Goal: Task Accomplishment & Management: Manage account settings

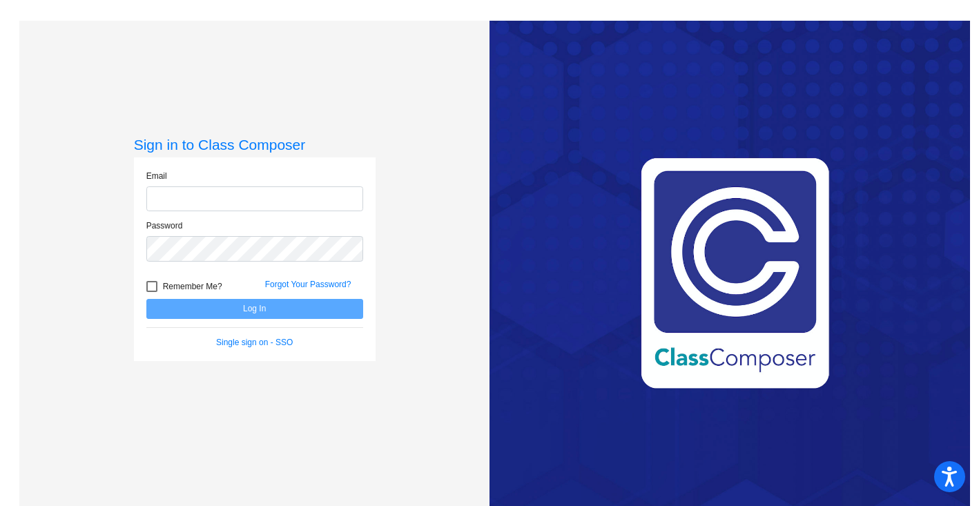
type input "[PERSON_NAME][EMAIL_ADDRESS][PERSON_NAME][DOMAIN_NAME]"
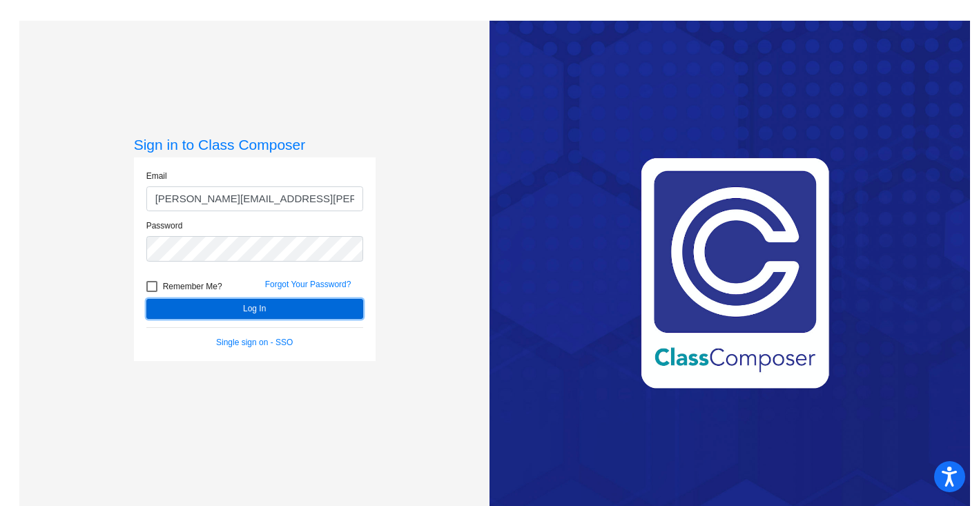
click at [228, 309] on button "Log In" at bounding box center [254, 309] width 217 height 20
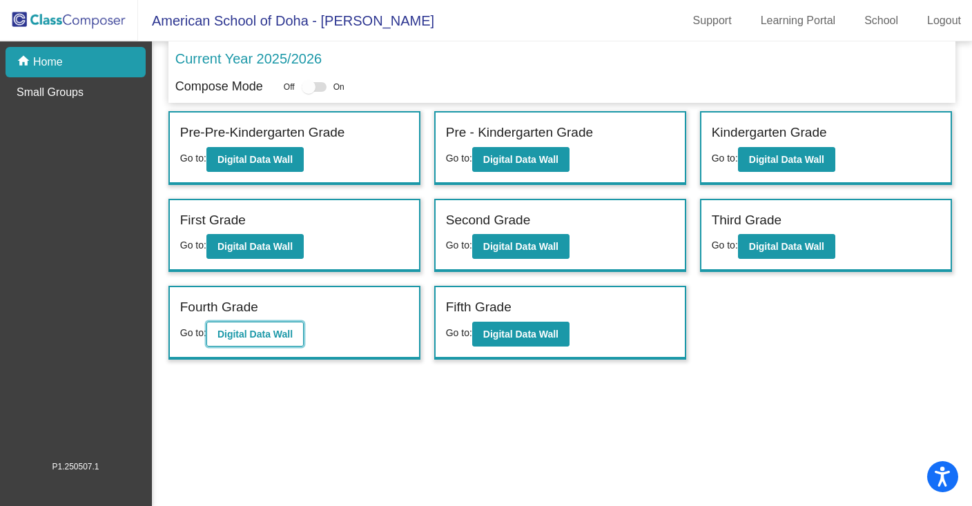
click at [236, 332] on b "Digital Data Wall" at bounding box center [254, 334] width 75 height 11
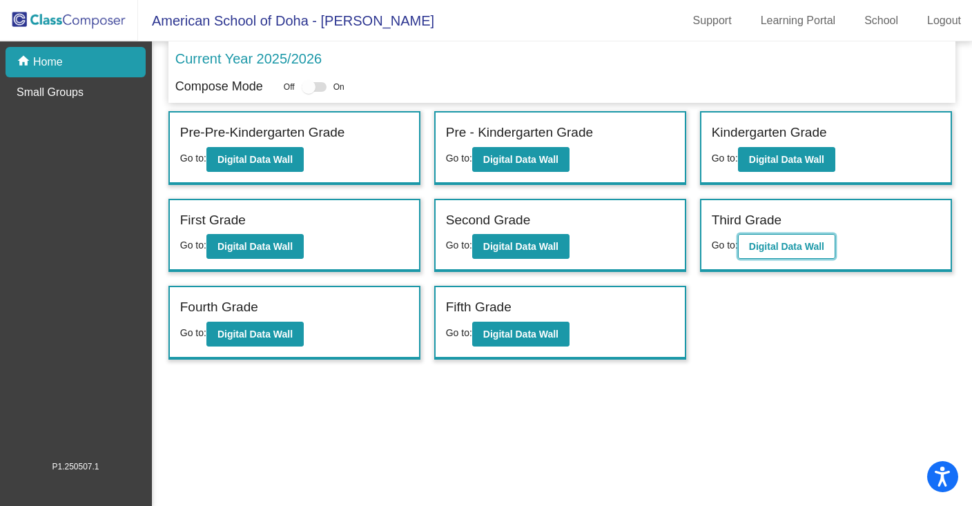
click at [756, 242] on b "Digital Data Wall" at bounding box center [786, 246] width 75 height 11
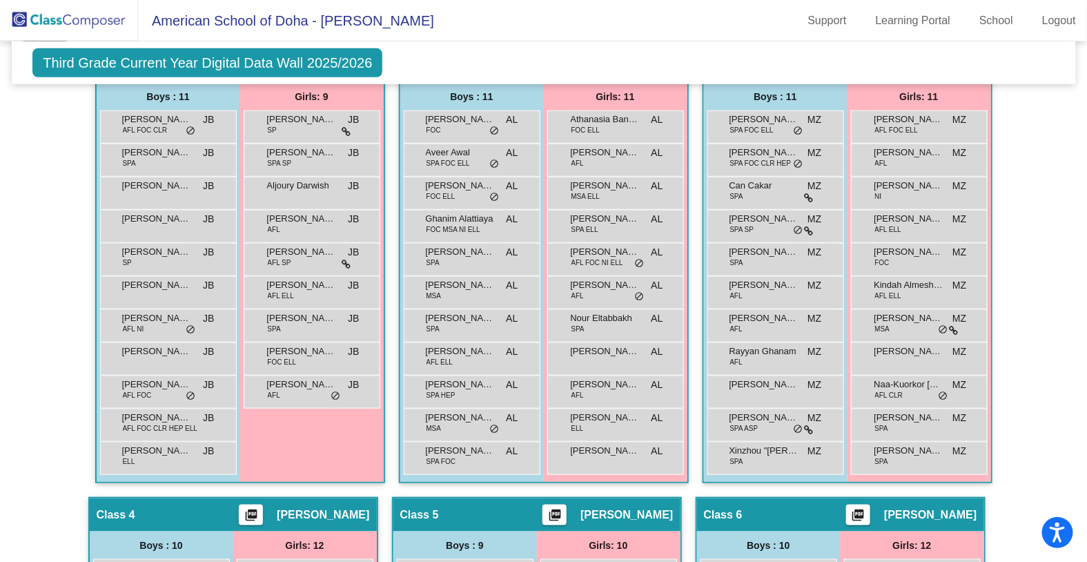
scroll to position [396, 0]
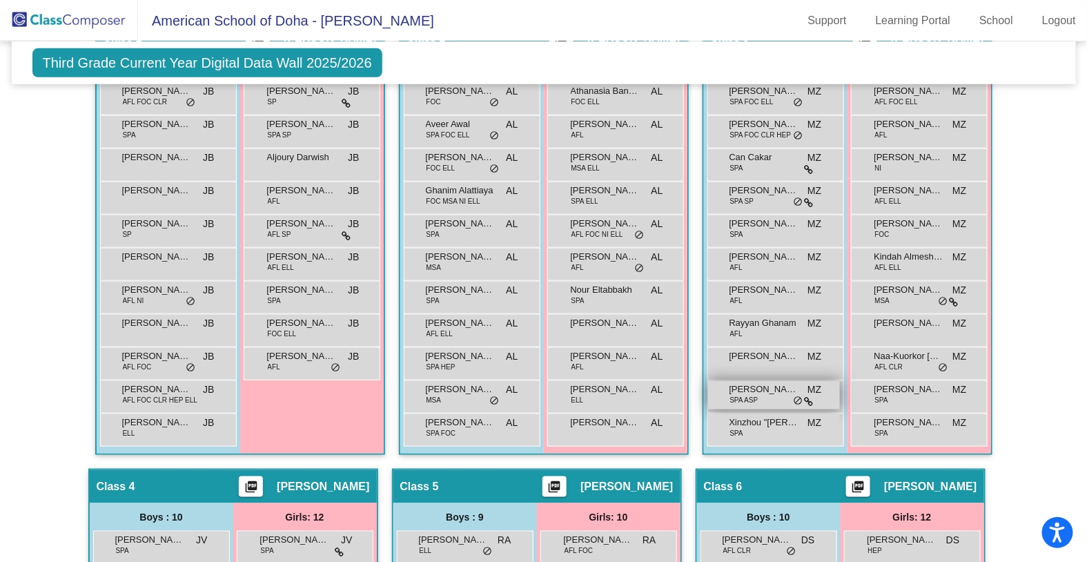
click at [772, 383] on span "[PERSON_NAME]" at bounding box center [764, 389] width 69 height 14
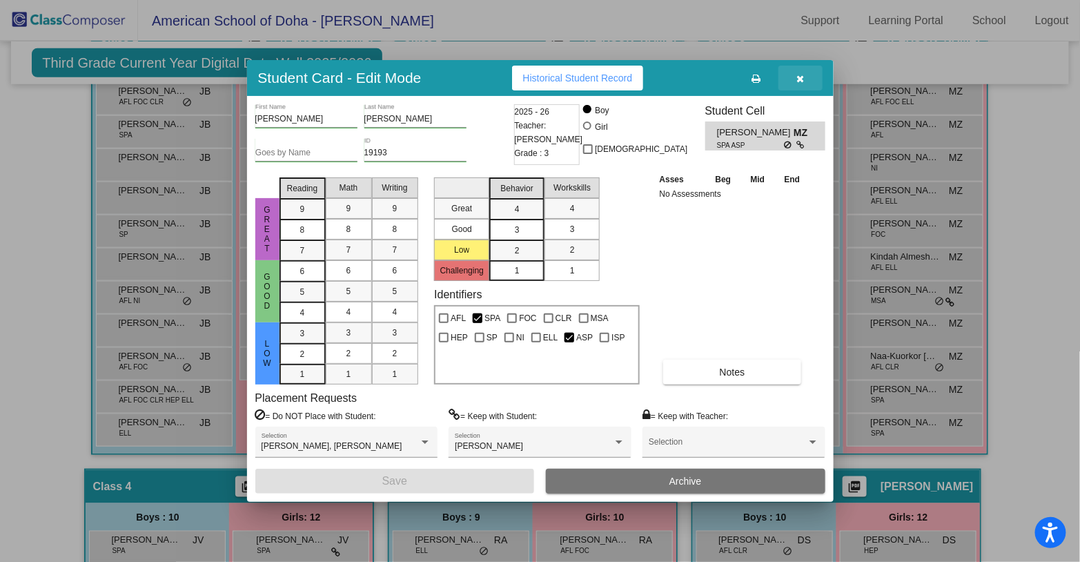
click at [797, 81] on icon "button" at bounding box center [801, 79] width 8 height 10
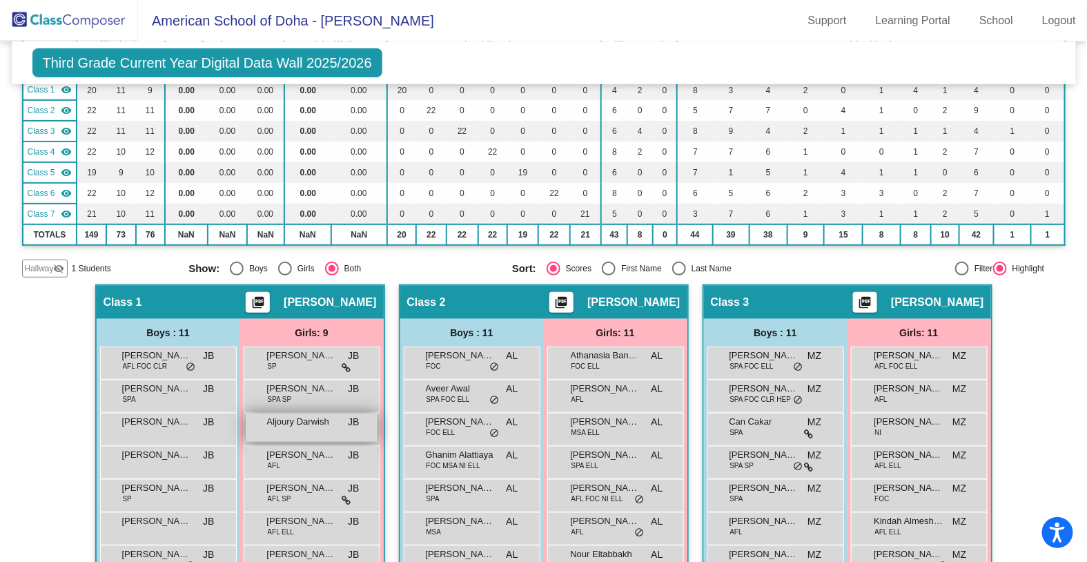
scroll to position [0, 0]
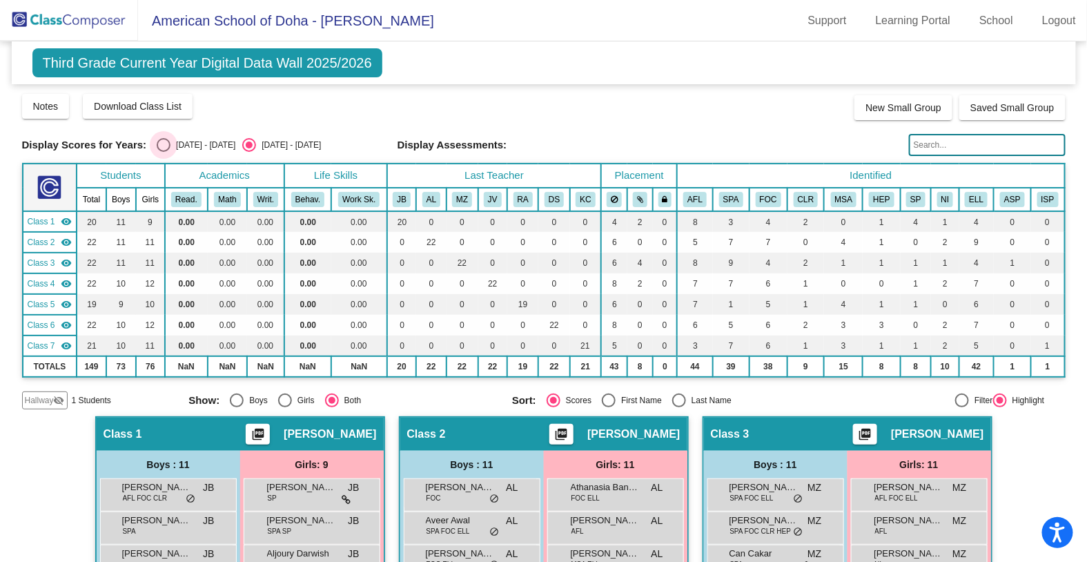
click at [166, 142] on div "Select an option" at bounding box center [164, 145] width 14 height 14
click at [164, 152] on input "[DATE] - [DATE]" at bounding box center [163, 152] width 1 height 1
radio input "true"
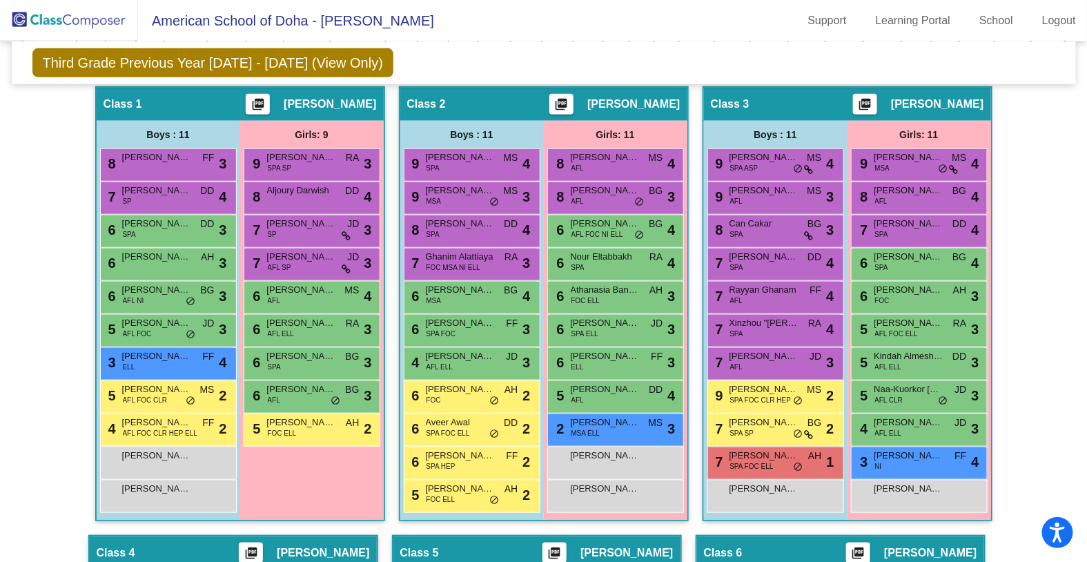
scroll to position [325, 0]
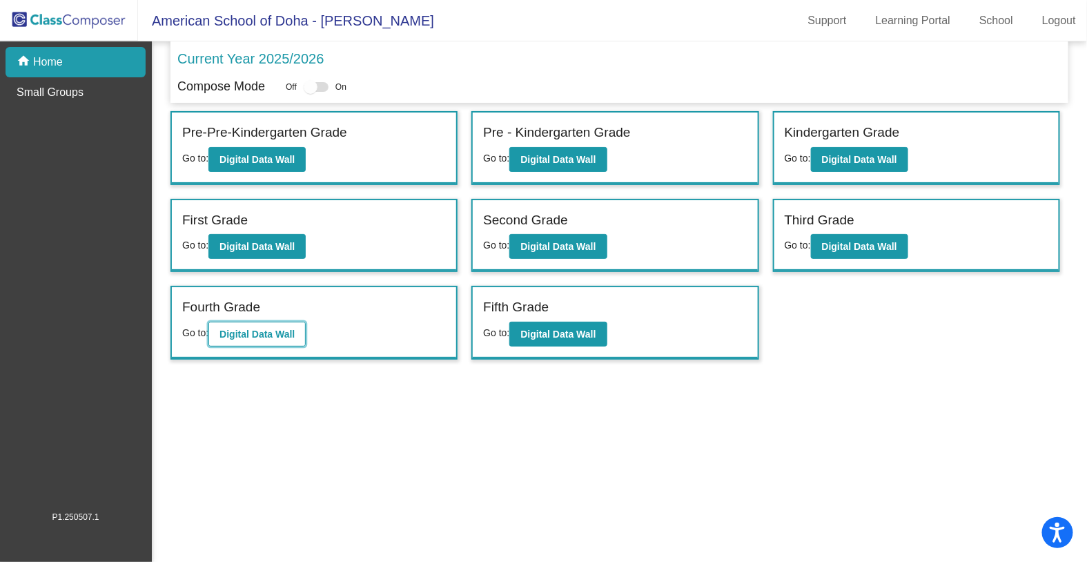
click at [257, 329] on b "Digital Data Wall" at bounding box center [257, 334] width 75 height 11
click at [549, 330] on b "Digital Data Wall" at bounding box center [558, 334] width 75 height 11
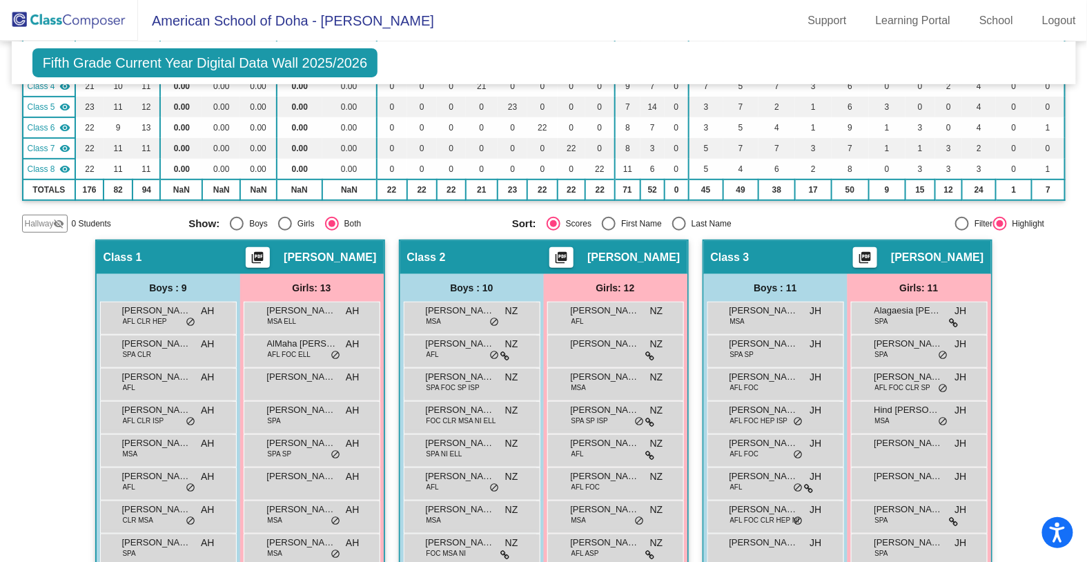
scroll to position [199, 0]
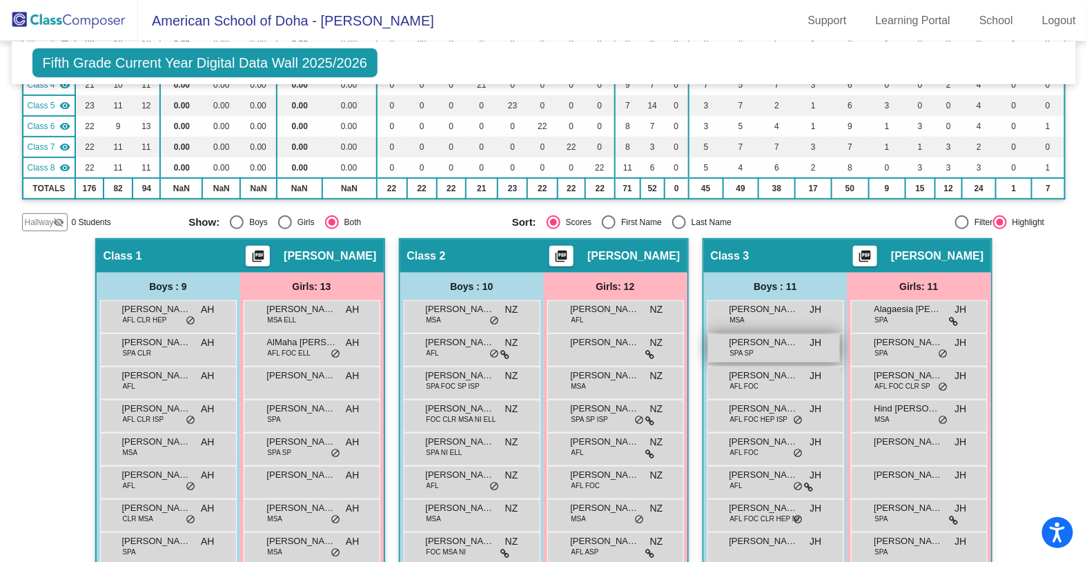
click at [791, 342] on span "[PERSON_NAME]" at bounding box center [764, 342] width 69 height 14
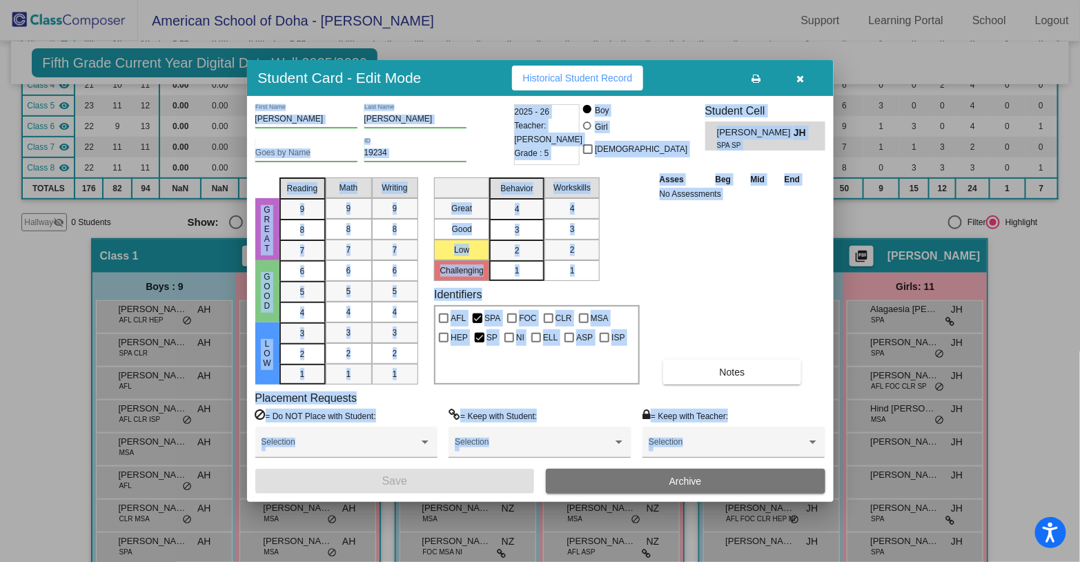
click at [565, 378] on div "AFL SPA FOC CLR MSA HEP SP NI ELL ASP ISP" at bounding box center [536, 344] width 205 height 79
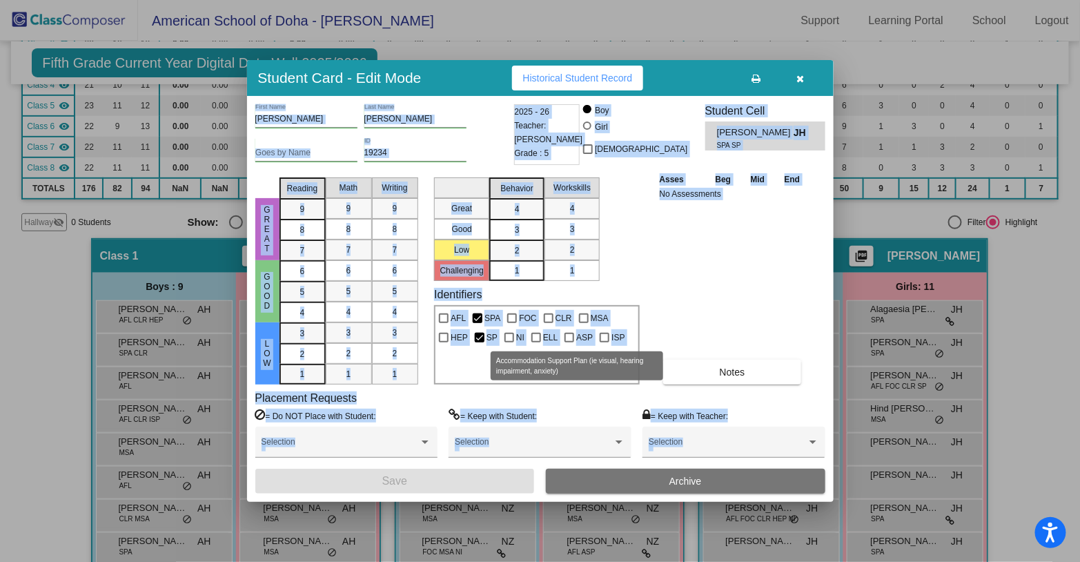
click at [570, 338] on div at bounding box center [570, 338] width 10 height 10
click at [570, 342] on input "ASP" at bounding box center [569, 342] width 1 height 1
checkbox input "true"
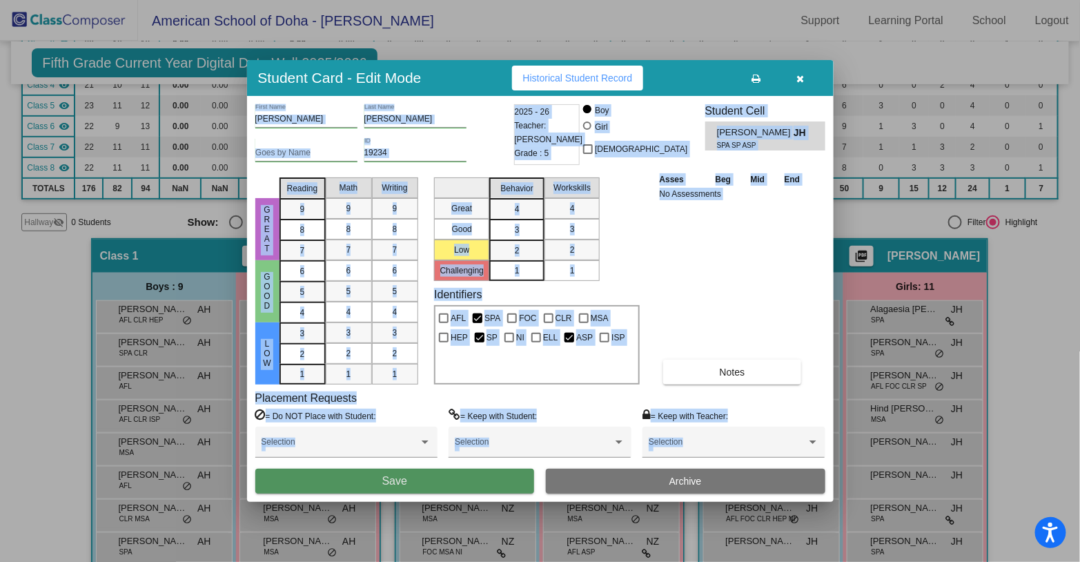
click at [457, 476] on button "Save" at bounding box center [395, 481] width 280 height 25
